Goal: Information Seeking & Learning: Learn about a topic

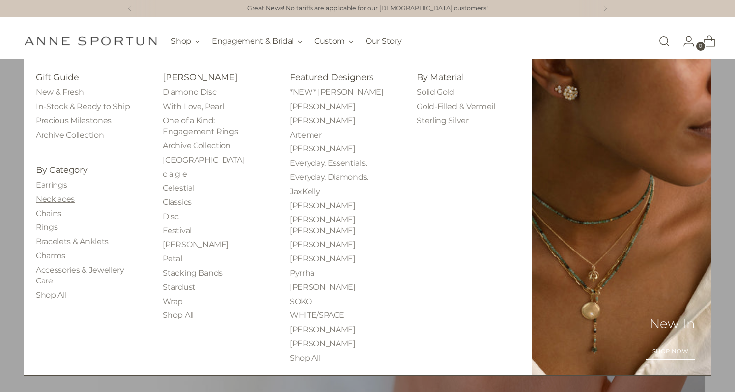
click at [59, 197] on link "Necklaces" at bounding box center [55, 198] width 39 height 9
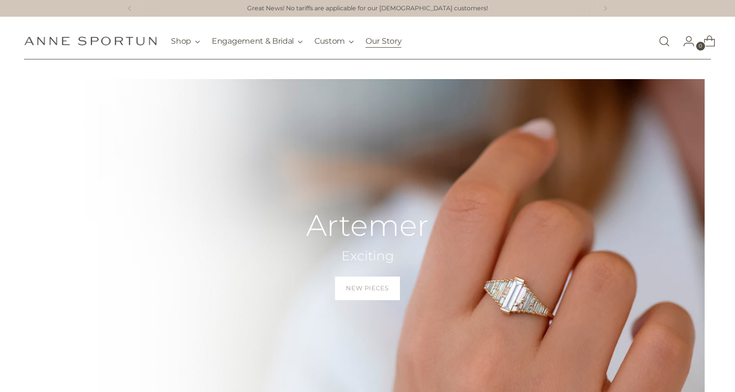
click at [387, 40] on link "Our Story" at bounding box center [383, 41] width 36 height 22
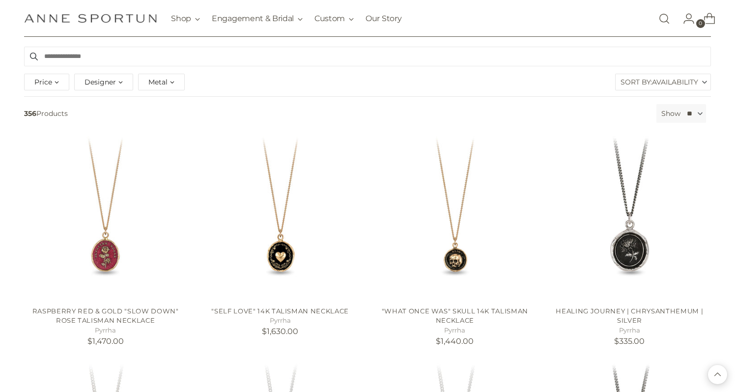
scroll to position [100, 0]
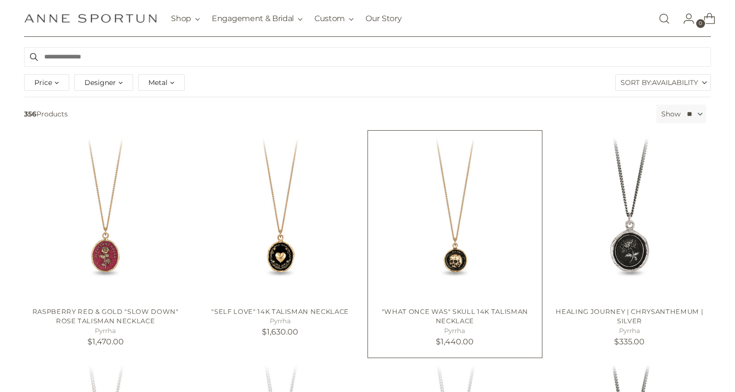
click at [0, 0] on img at bounding box center [0, 0] width 0 height 0
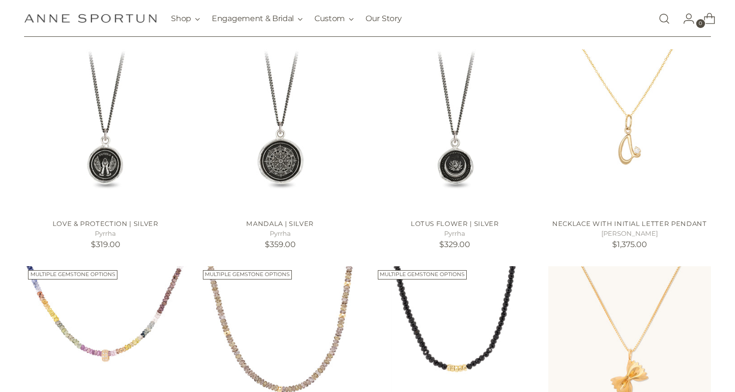
scroll to position [643, 0]
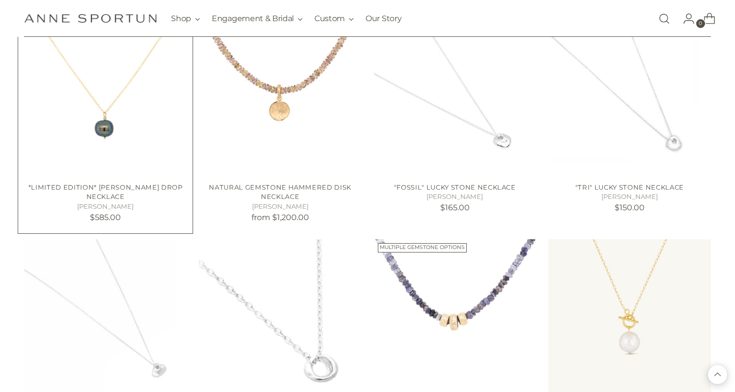
scroll to position [1682, 0]
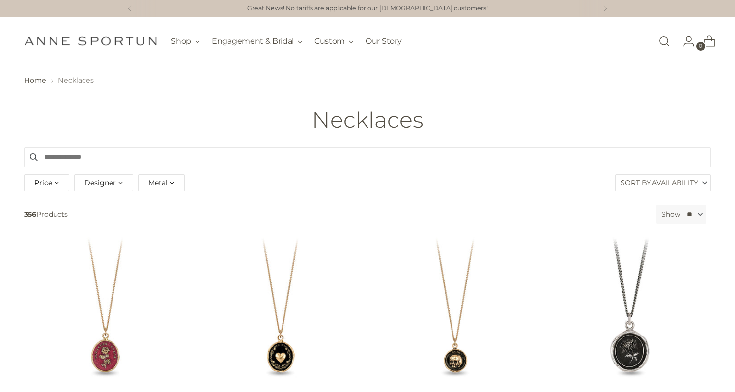
click at [664, 181] on span "Availability" at bounding box center [675, 183] width 46 height 16
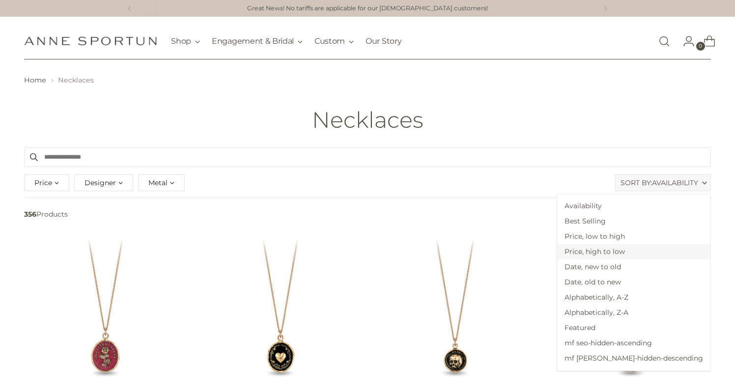
click at [637, 248] on span "Price, high to low" at bounding box center [633, 251] width 153 height 15
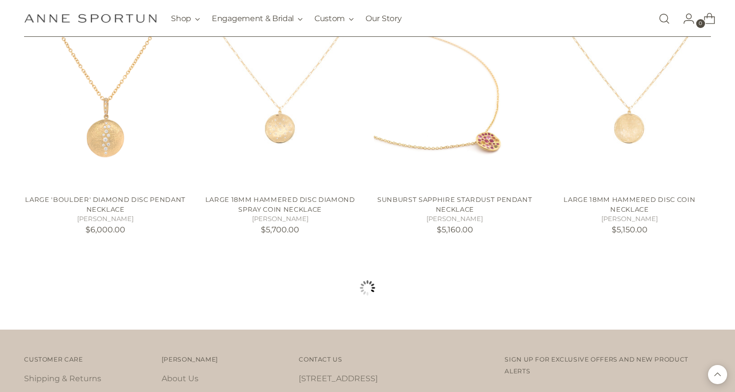
scroll to position [926, 0]
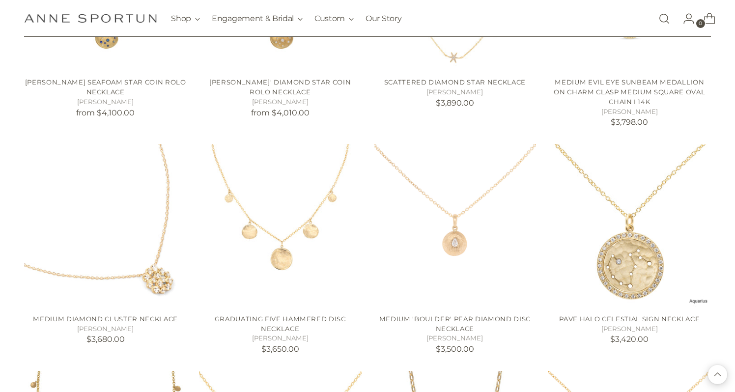
scroll to position [1995, 0]
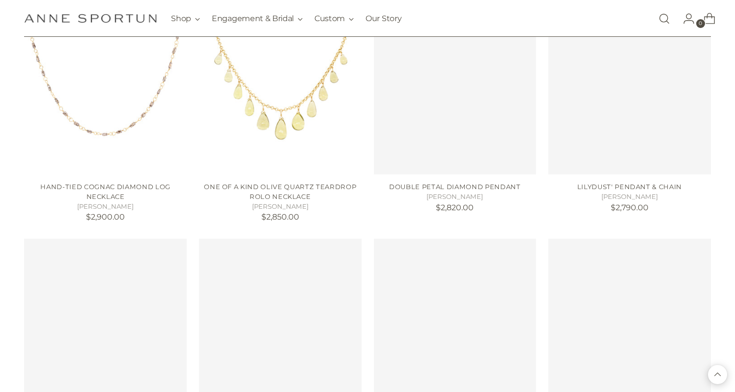
scroll to position [2736, 0]
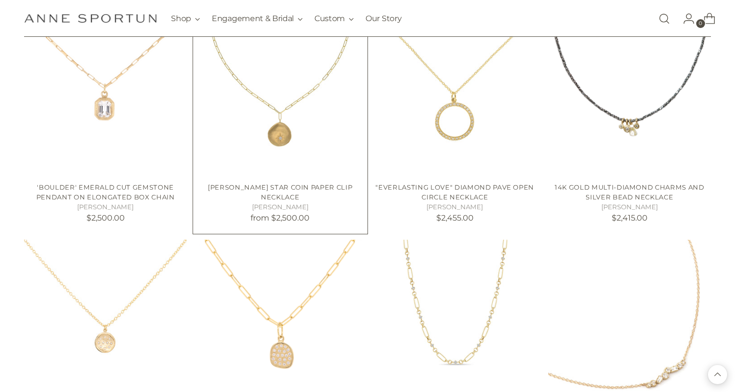
scroll to position [3413, 0]
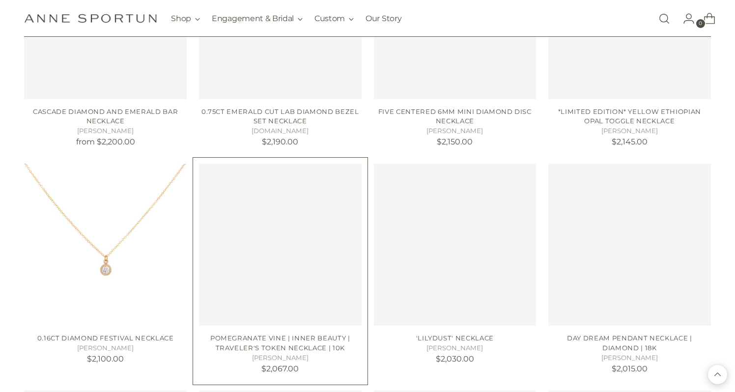
scroll to position [4165, 0]
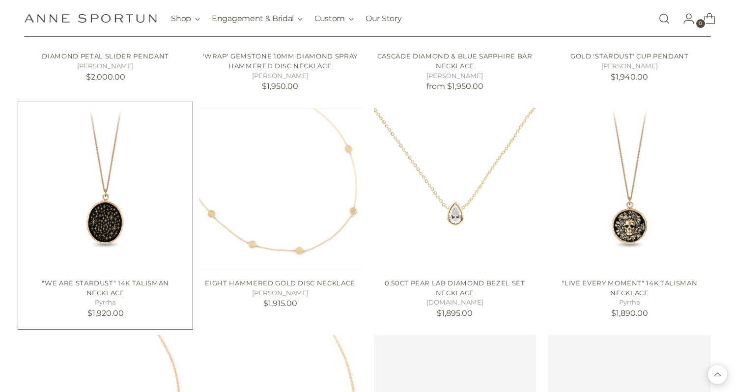
scroll to position [4654, 0]
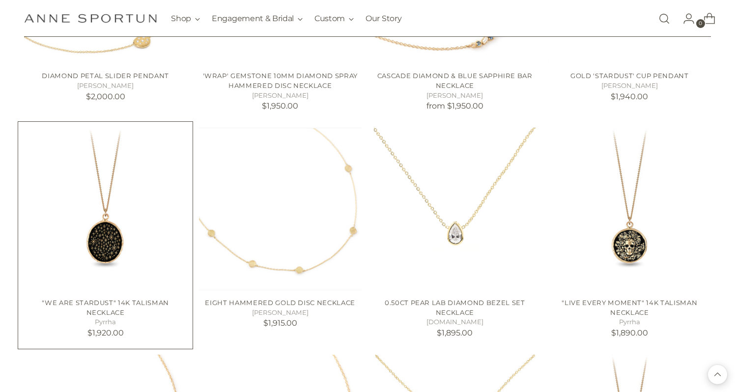
click at [0, 0] on img at bounding box center [0, 0] width 0 height 0
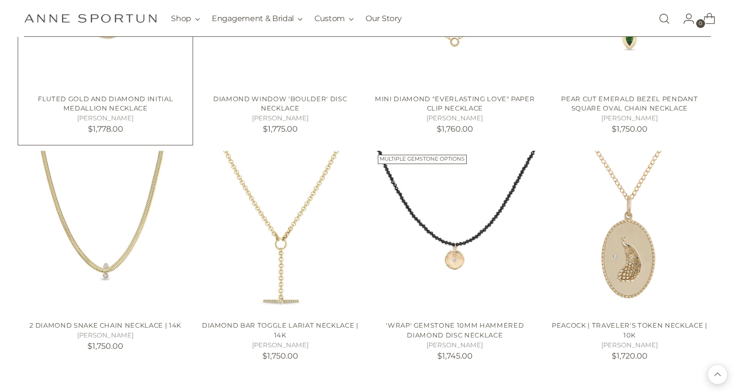
scroll to position [5430, 0]
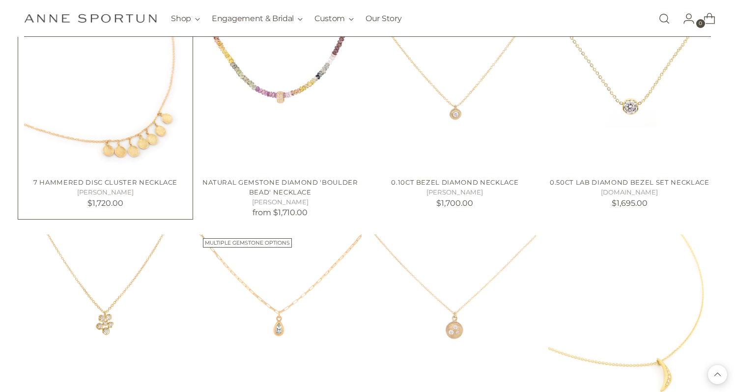
scroll to position [6030, 0]
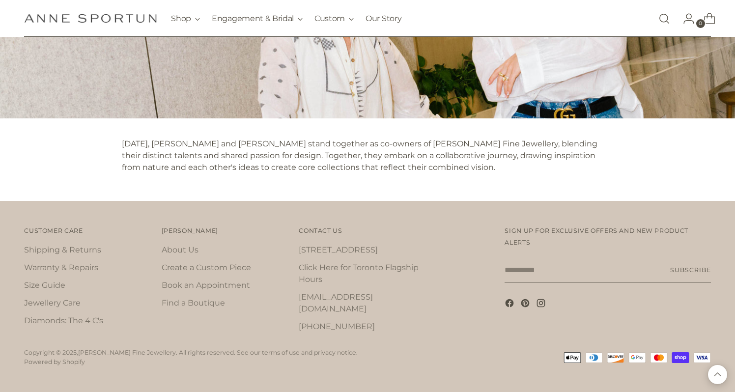
scroll to position [1069, 0]
click at [316, 249] on link "[STREET_ADDRESS]" at bounding box center [338, 250] width 79 height 9
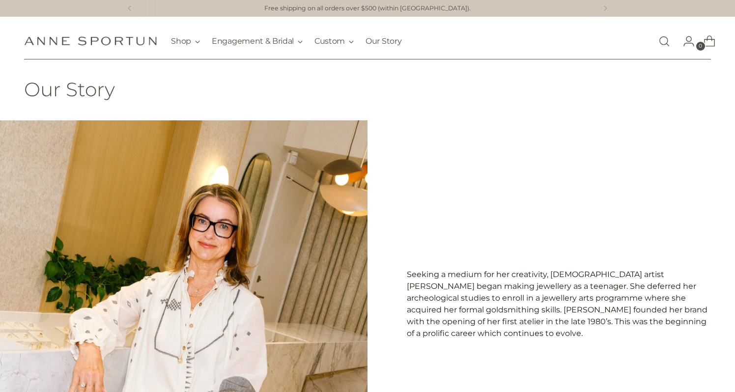
scroll to position [1069, 0]
